Goal: Information Seeking & Learning: Compare options

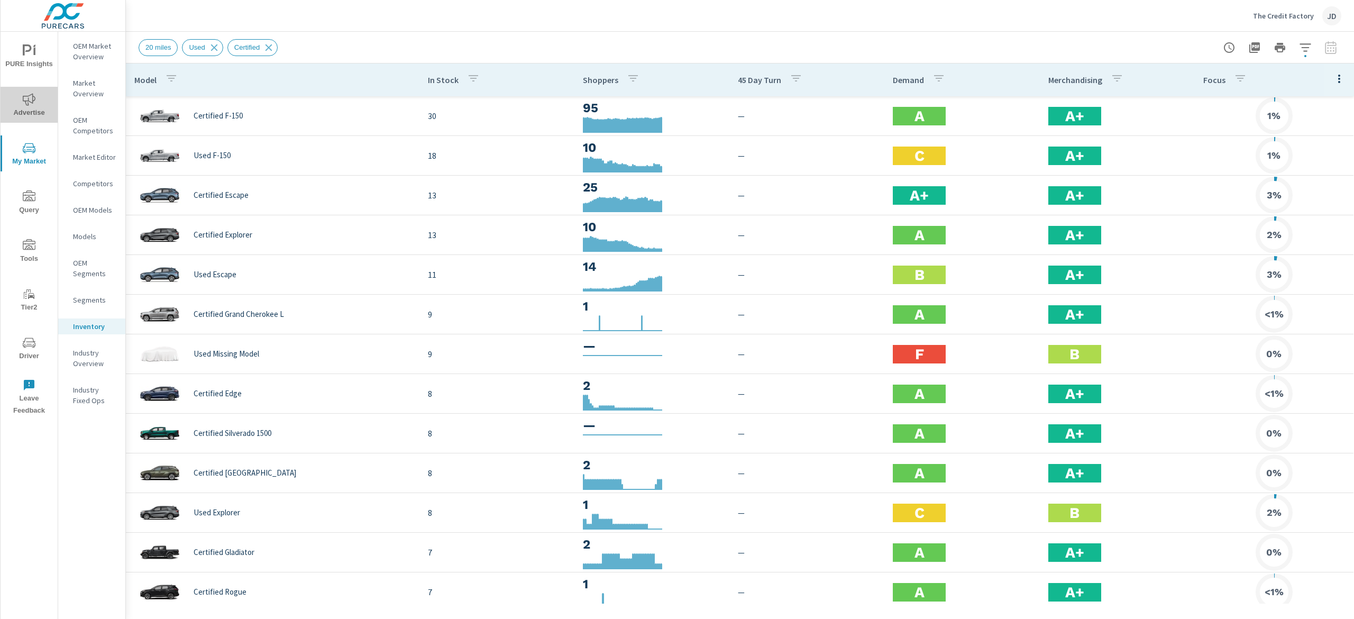
click at [39, 107] on span "Advertise" at bounding box center [29, 106] width 51 height 26
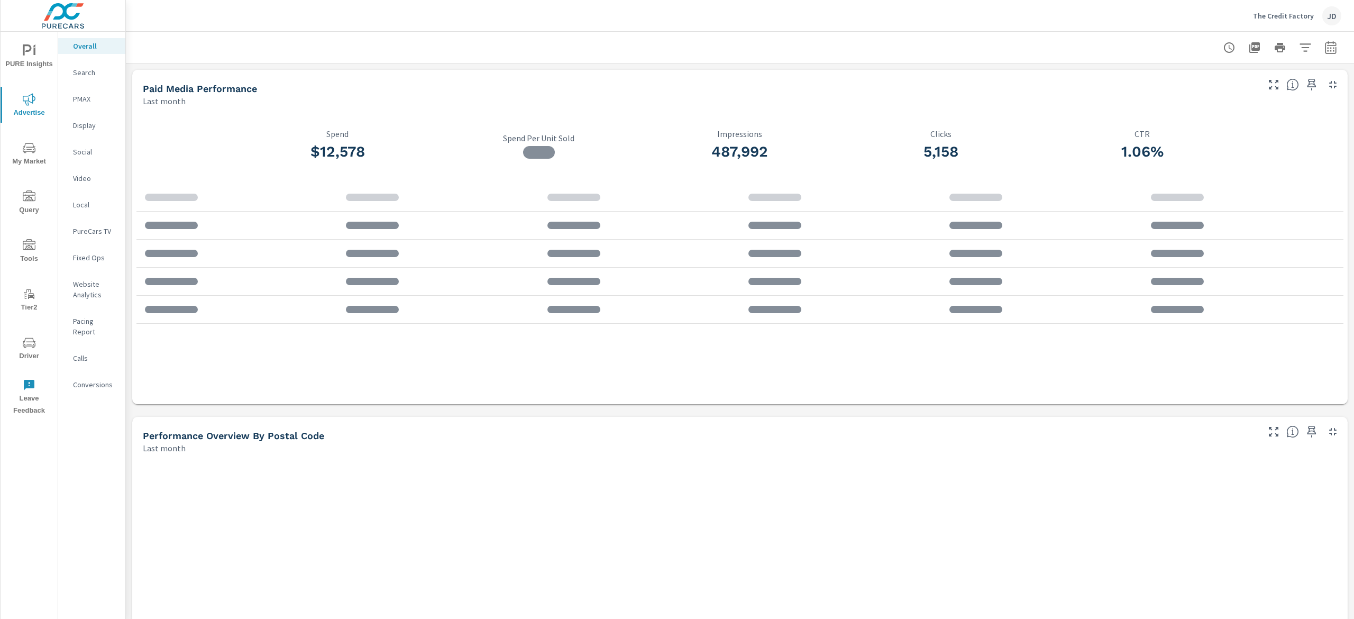
click at [96, 71] on p "Search" at bounding box center [95, 72] width 44 height 11
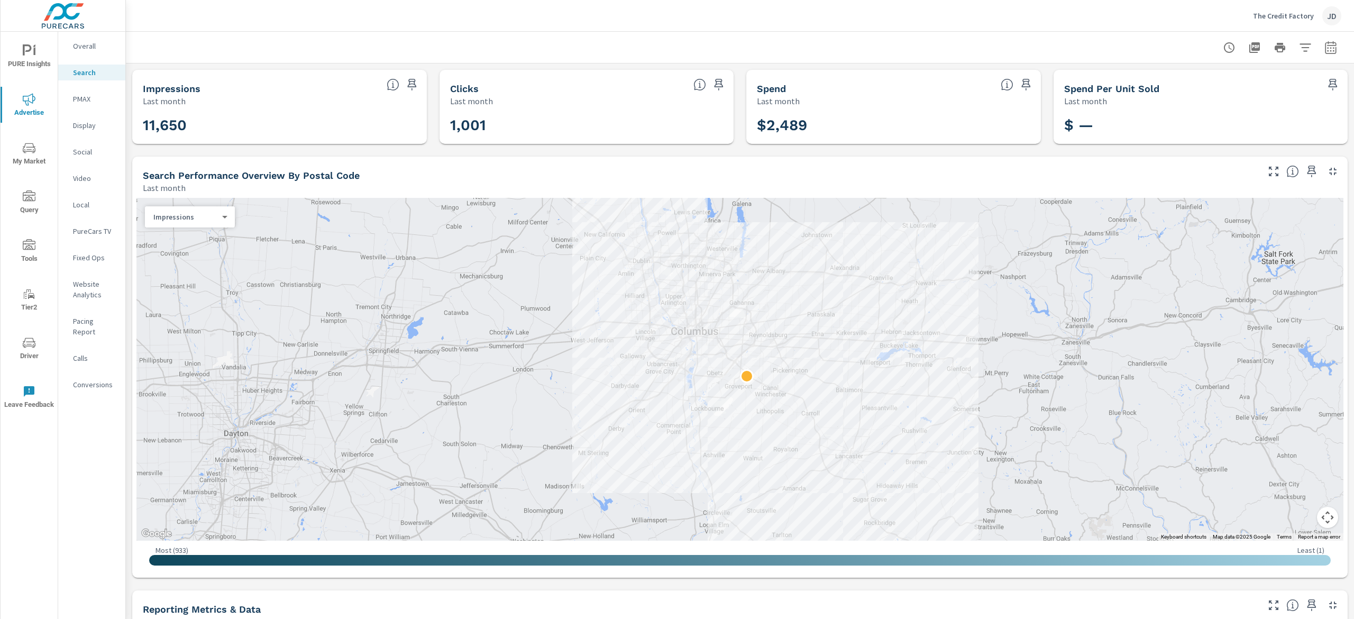
click at [1320, 45] on button "button" at bounding box center [1330, 47] width 21 height 21
select select "Last month"
click at [1217, 118] on p "+ Add comparison" at bounding box center [1240, 119] width 135 height 13
select select "Previous period"
drag, startPoint x: 1205, startPoint y: 178, endPoint x: 1221, endPoint y: 182, distance: 16.4
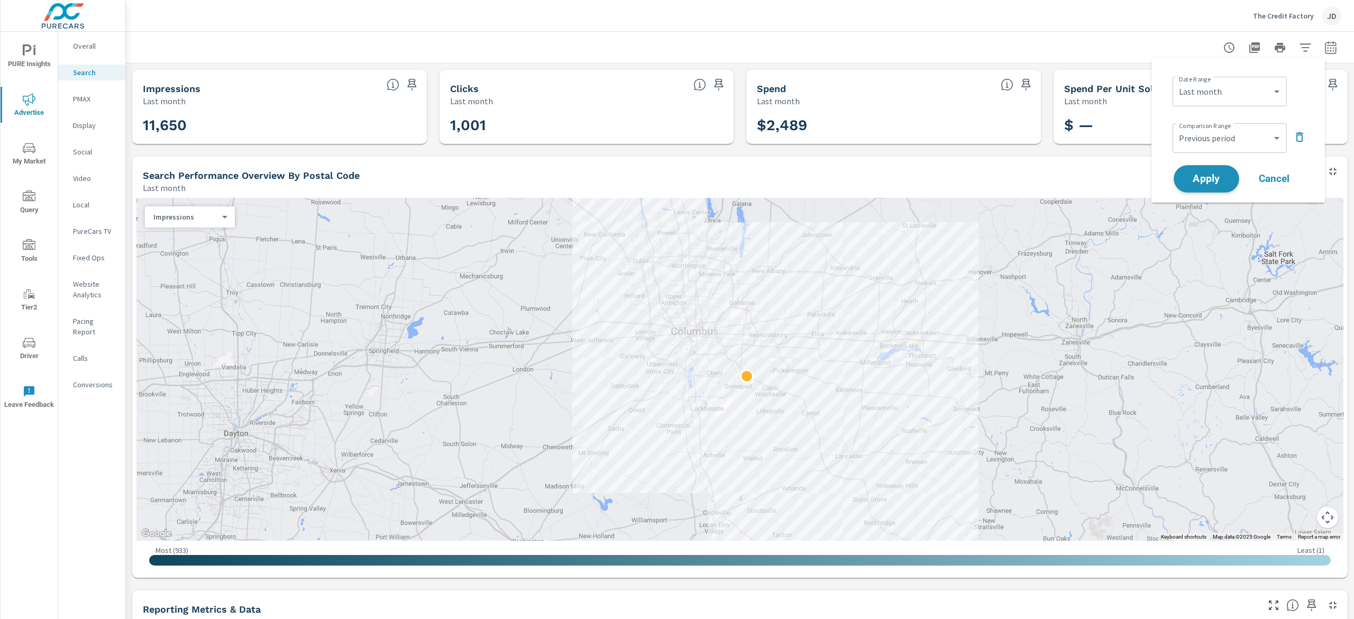
click at [1204, 178] on span "Apply" at bounding box center [1206, 179] width 43 height 10
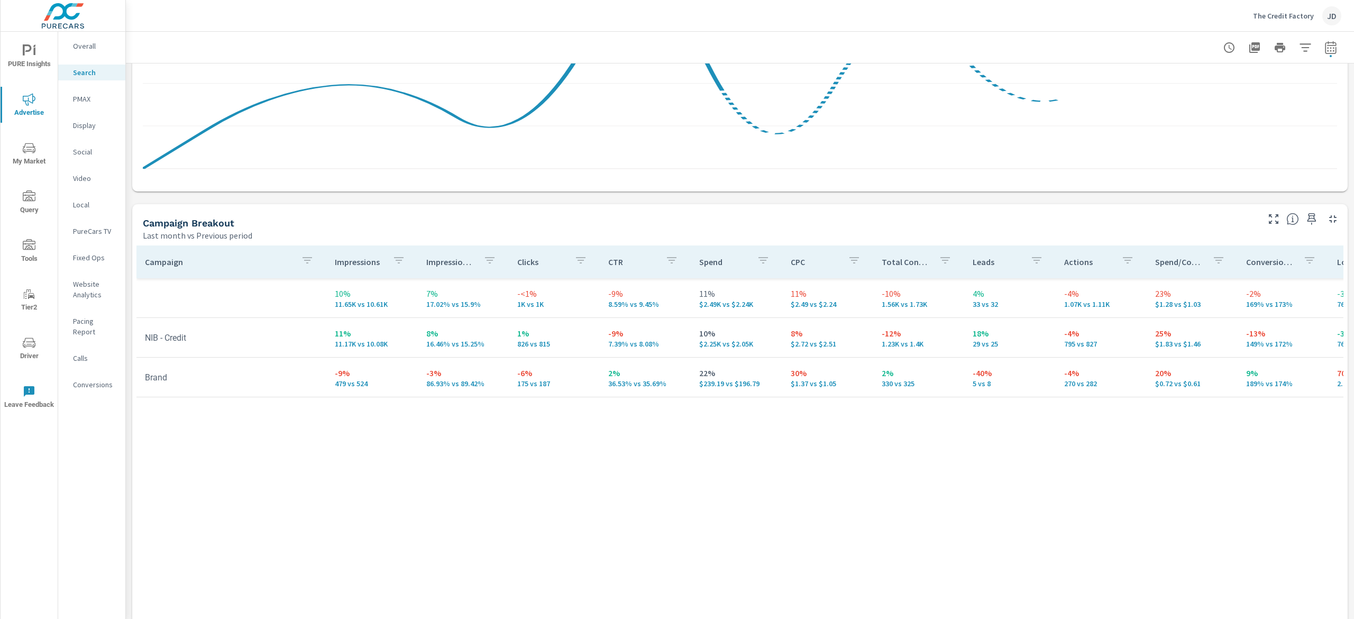
scroll to position [892, 0]
